Goal: Check status

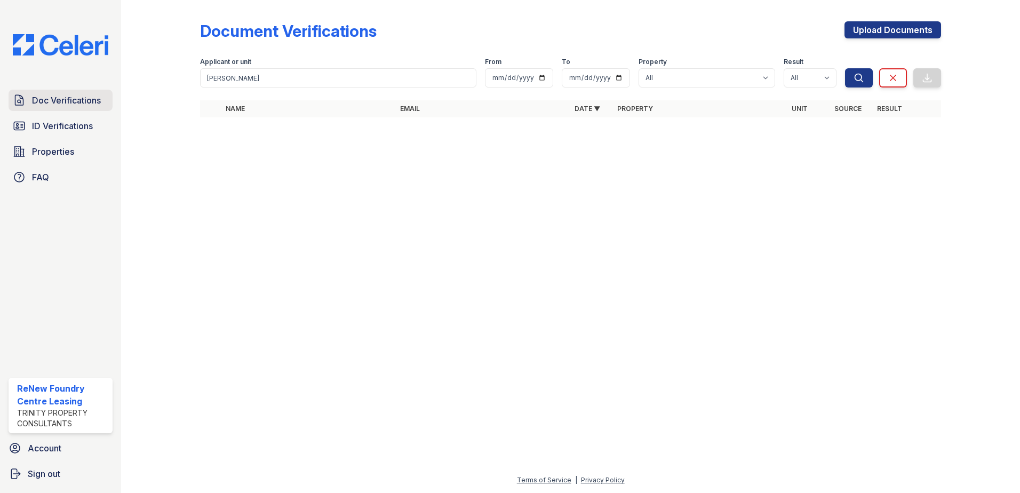
click at [75, 105] on span "Doc Verifications" at bounding box center [66, 100] width 69 height 13
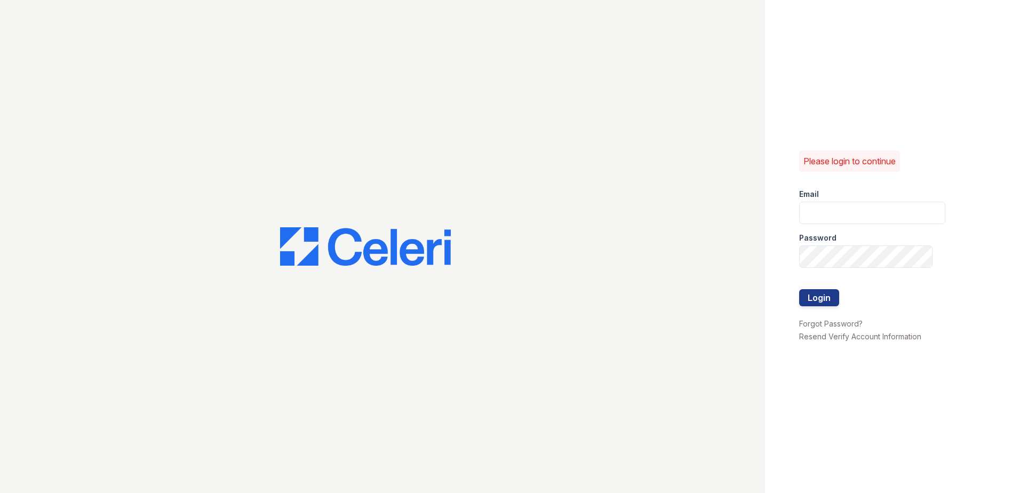
click at [63, 123] on div at bounding box center [382, 246] width 765 height 493
type input "renewfoundrycentre@trinity-pm.com"
click at [820, 301] on button "Login" at bounding box center [819, 297] width 40 height 17
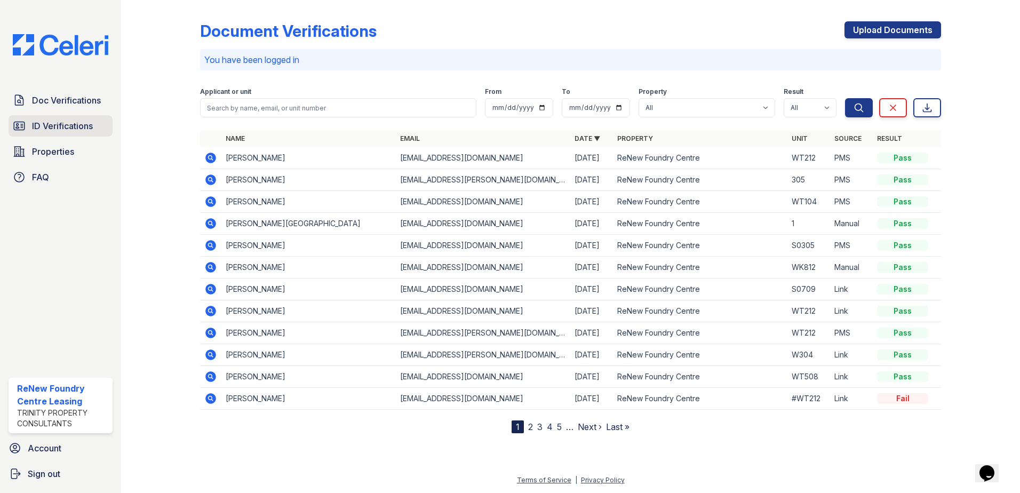
click at [62, 131] on span "ID Verifications" at bounding box center [62, 126] width 61 height 13
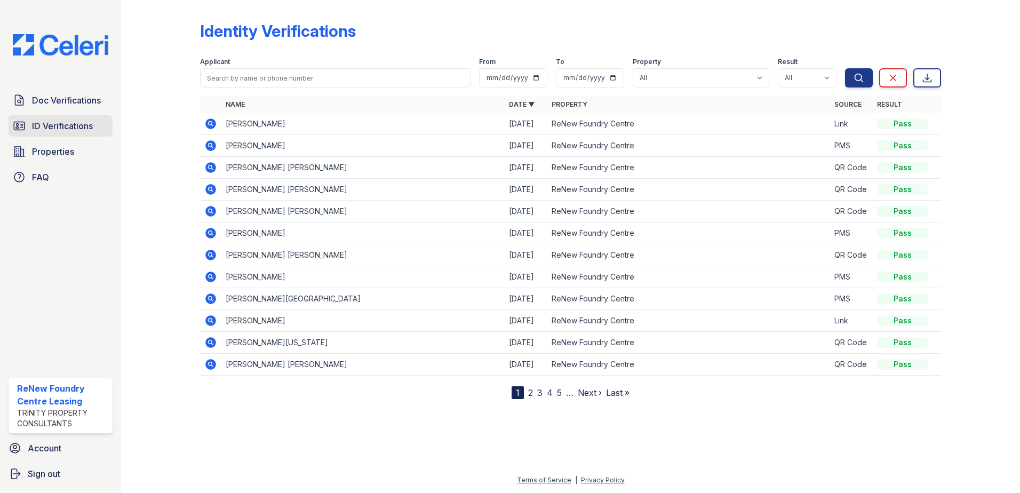
click at [54, 136] on link "ID Verifications" at bounding box center [61, 125] width 104 height 21
click at [81, 125] on span "ID Verifications" at bounding box center [62, 126] width 61 height 13
click at [76, 106] on span "Doc Verifications" at bounding box center [66, 100] width 69 height 13
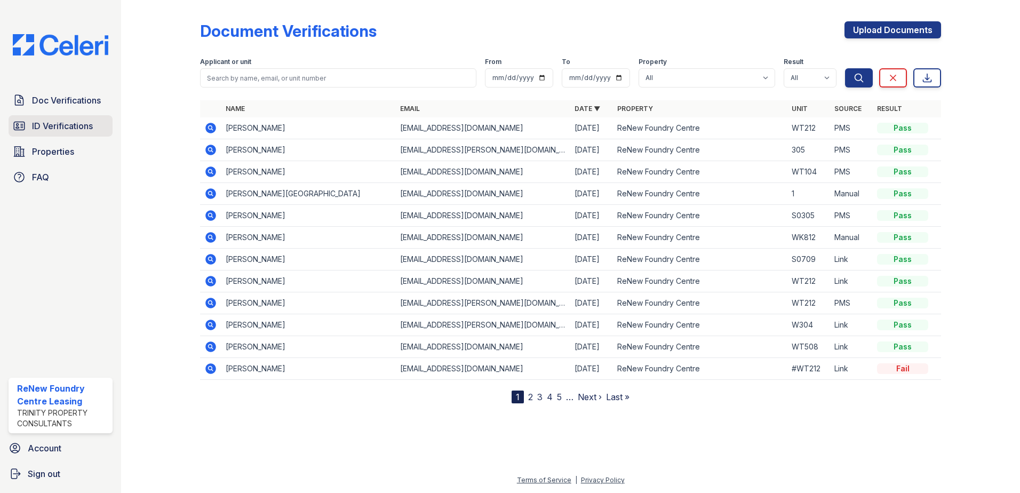
click at [75, 123] on span "ID Verifications" at bounding box center [62, 126] width 61 height 13
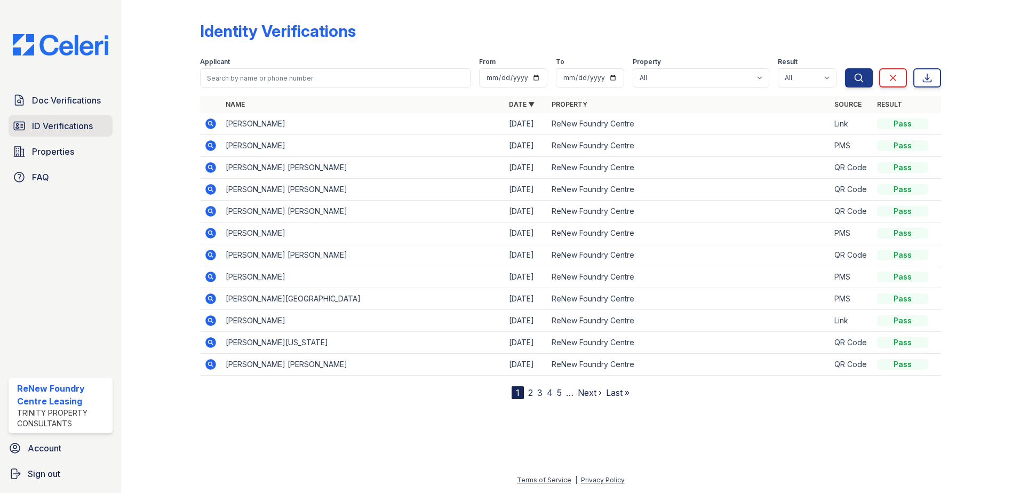
click at [43, 129] on span "ID Verifications" at bounding box center [62, 126] width 61 height 13
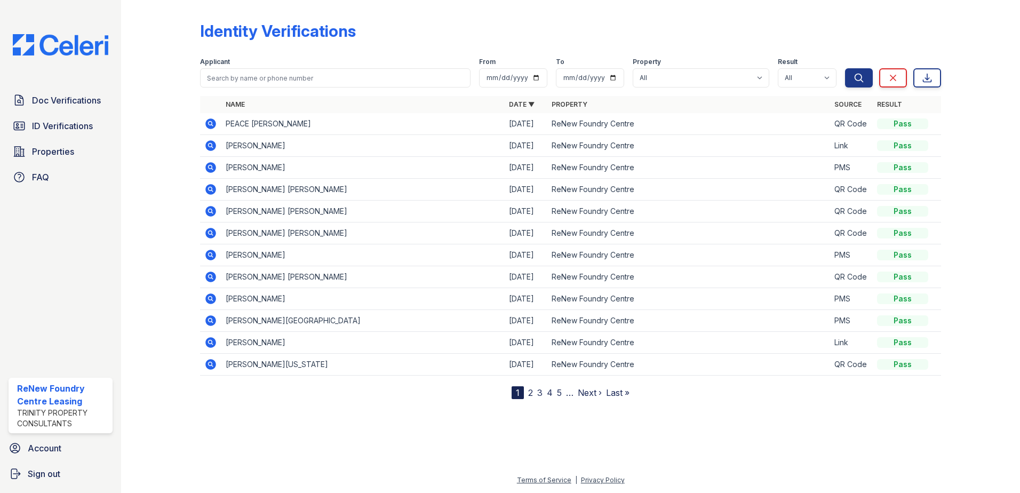
click at [212, 121] on icon at bounding box center [210, 123] width 11 height 11
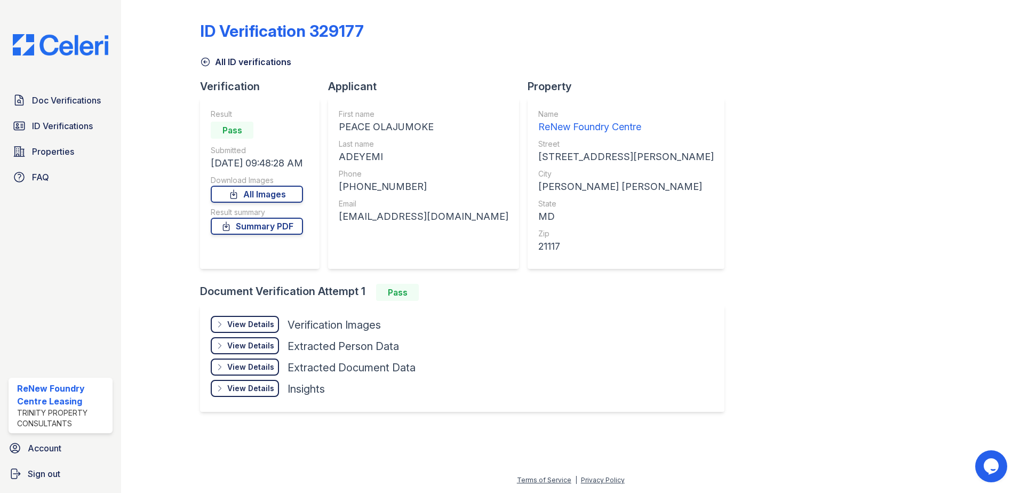
click at [244, 329] on div "View Details" at bounding box center [250, 324] width 47 height 11
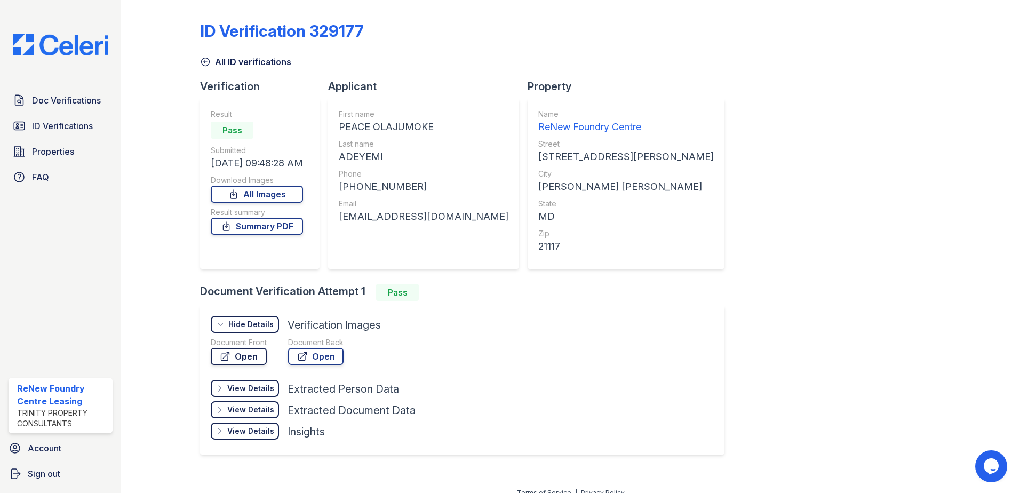
click at [242, 359] on link "Open" at bounding box center [239, 356] width 56 height 17
click at [276, 228] on link "Summary PDF" at bounding box center [257, 226] width 92 height 17
